Goal: Transaction & Acquisition: Subscribe to service/newsletter

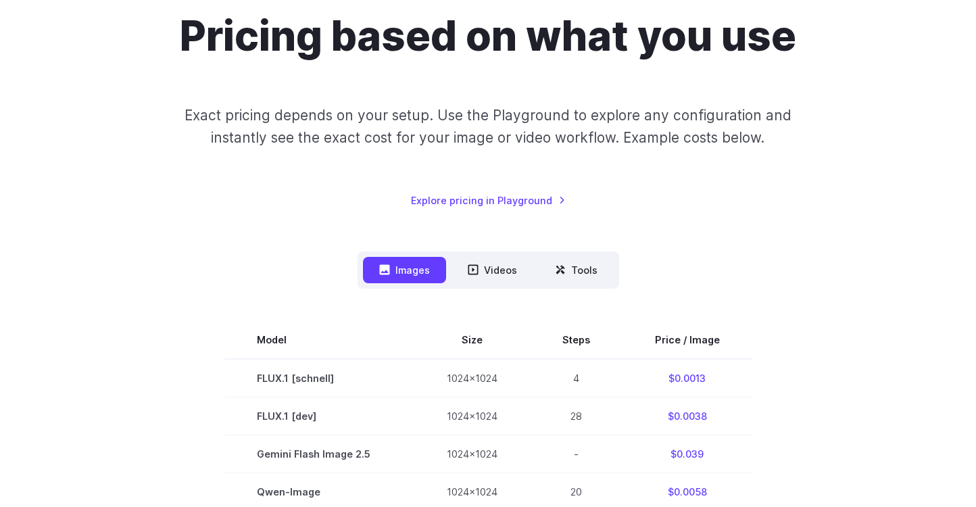
scroll to position [132, 0]
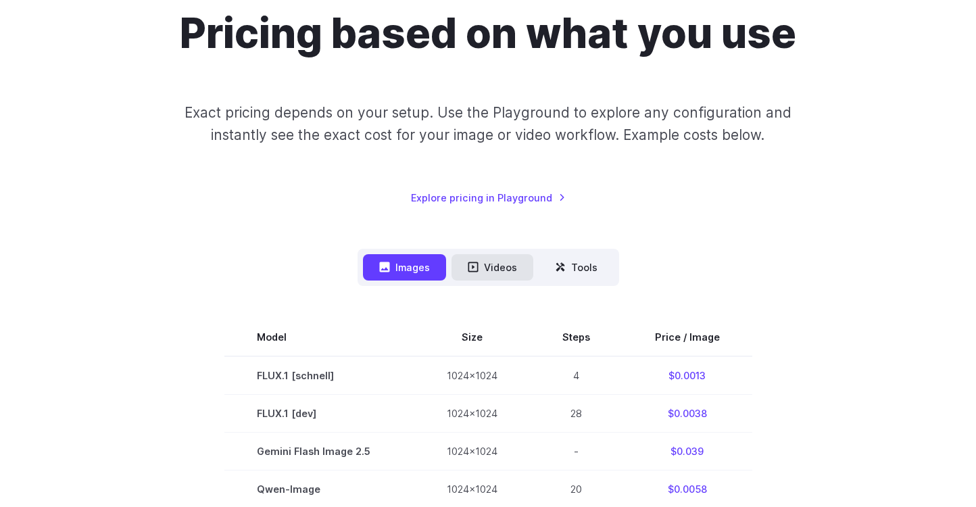
click at [502, 264] on button "Videos" at bounding box center [492, 267] width 82 height 26
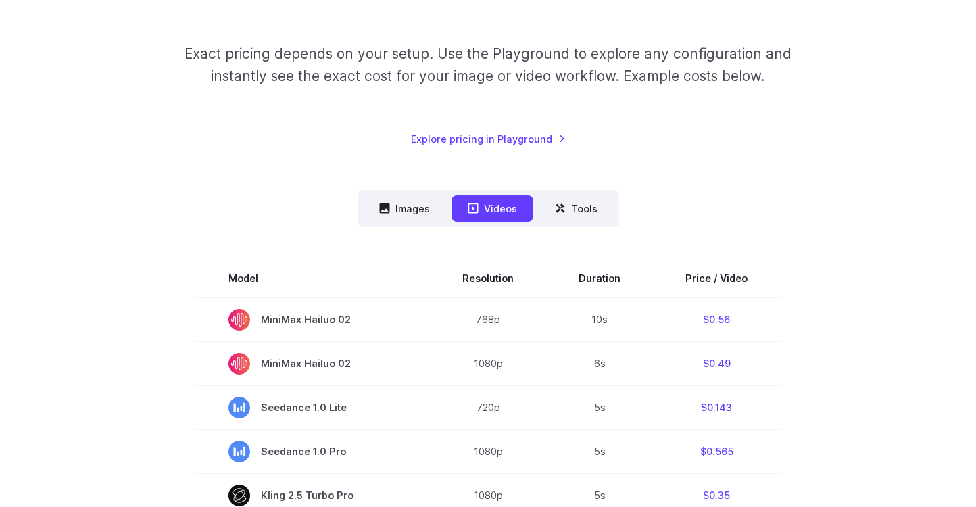
scroll to position [182, 0]
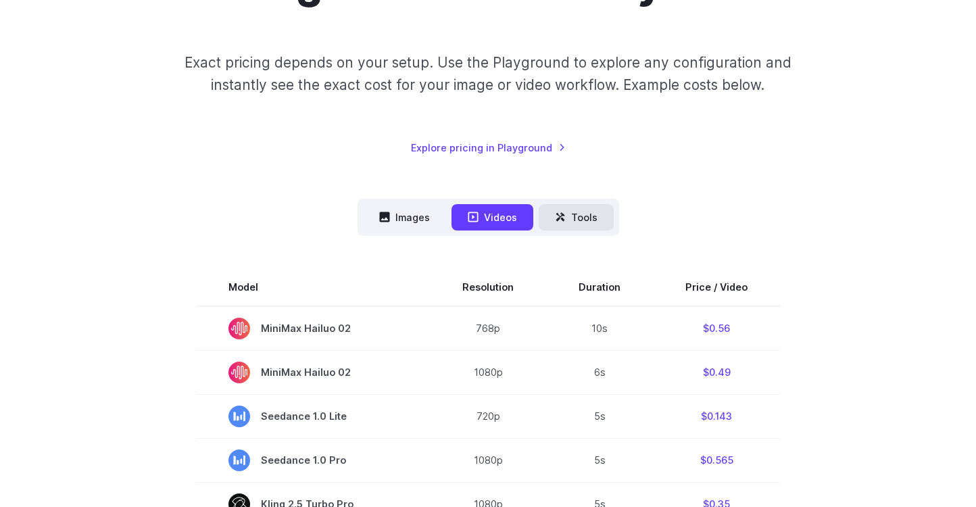
click at [582, 217] on button "Tools" at bounding box center [576, 217] width 75 height 26
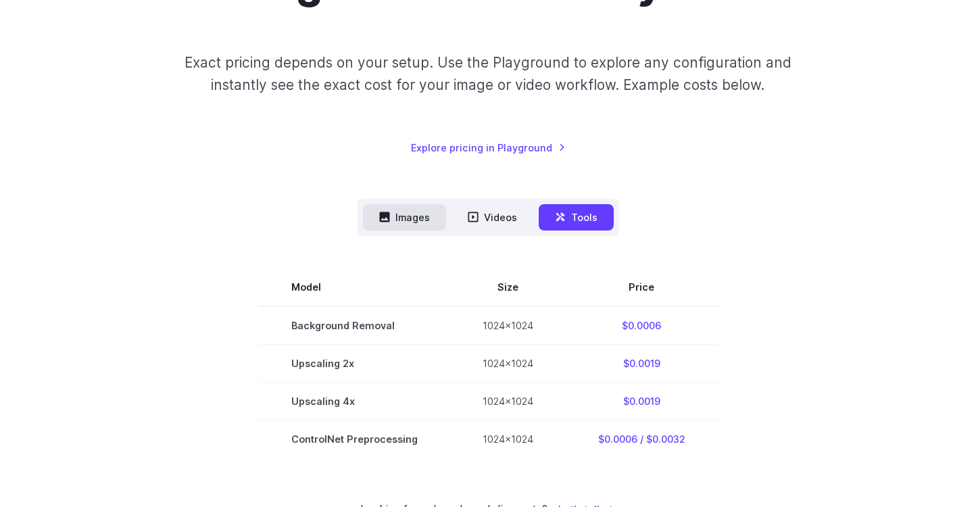
click at [420, 228] on button "Images" at bounding box center [404, 217] width 83 height 26
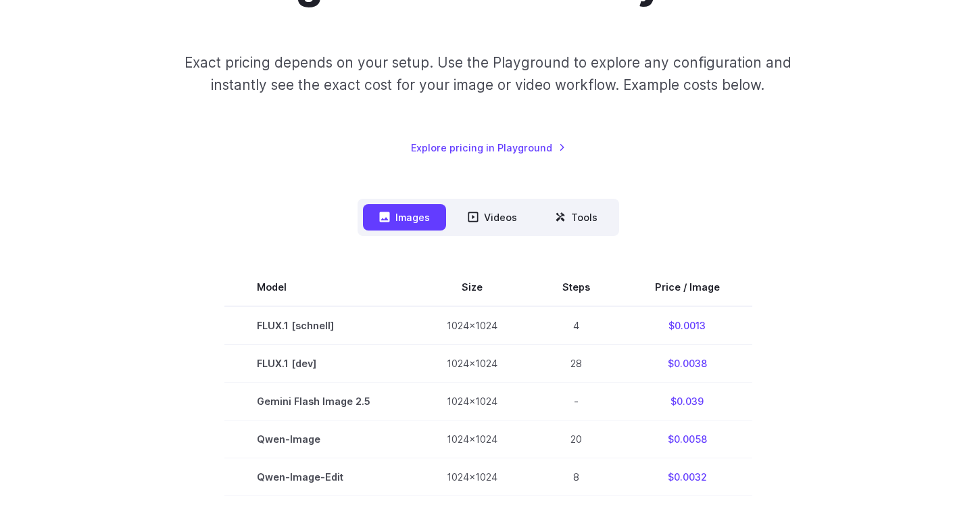
scroll to position [0, 0]
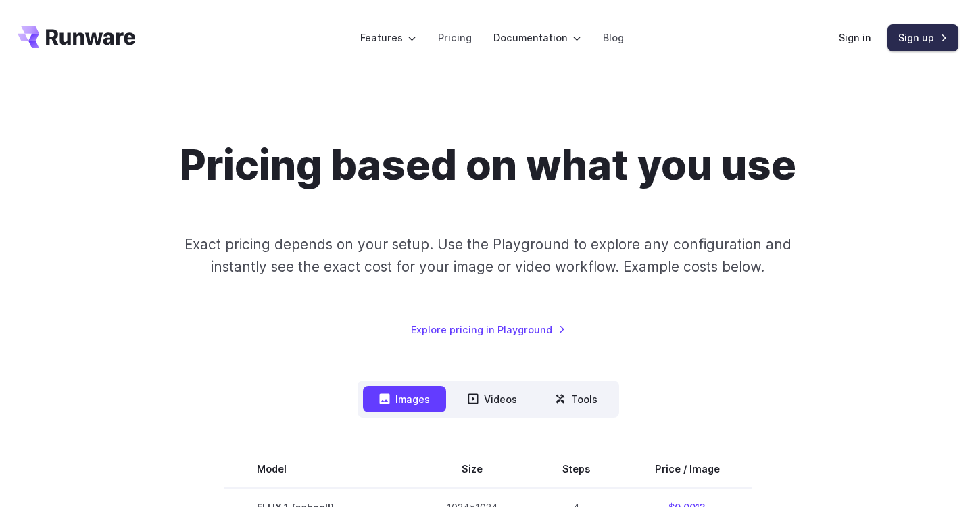
click at [920, 34] on link "Sign up" at bounding box center [922, 37] width 71 height 26
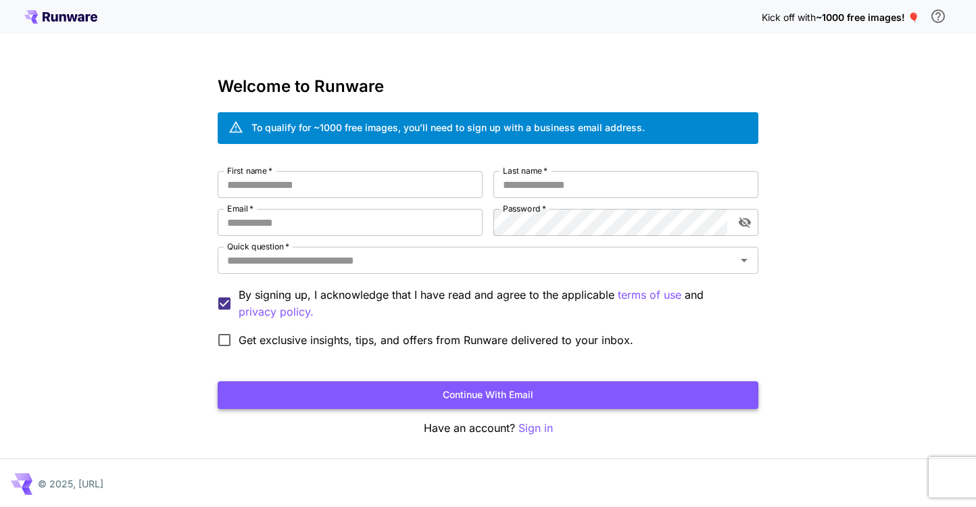
scroll to position [1, 0]
